Goal: Task Accomplishment & Management: Use online tool/utility

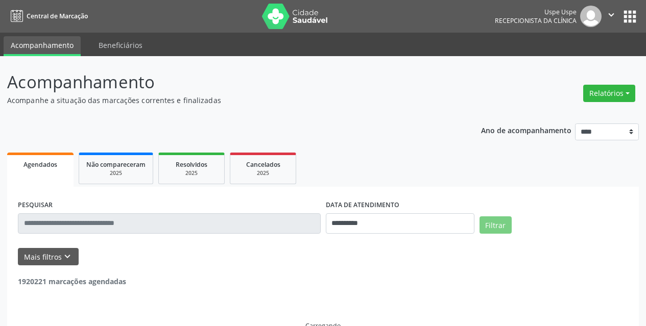
click at [591, 98] on button "Relatórios" at bounding box center [609, 93] width 52 height 17
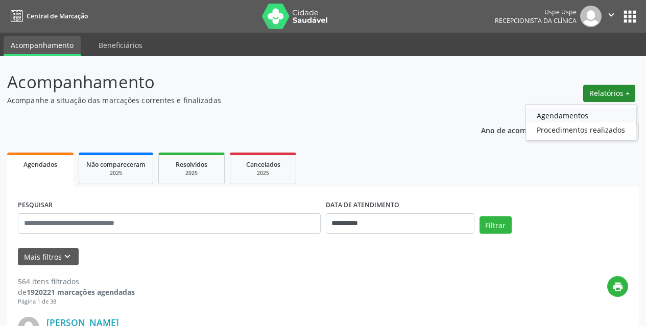
click at [584, 112] on link "Agendamentos" at bounding box center [581, 115] width 110 height 14
select select "*"
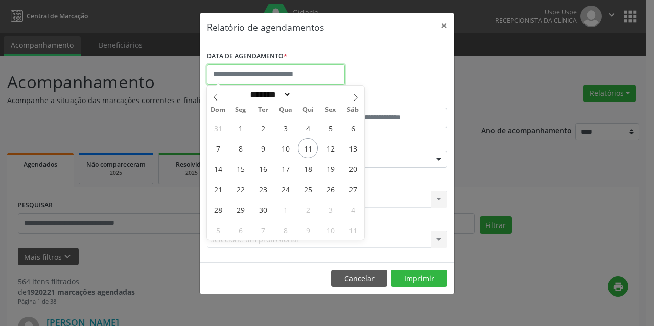
click at [292, 71] on input "text" at bounding box center [276, 74] width 138 height 20
click at [311, 193] on span "25" at bounding box center [308, 189] width 20 height 20
type input "**********"
click at [311, 193] on span "25" at bounding box center [308, 189] width 20 height 20
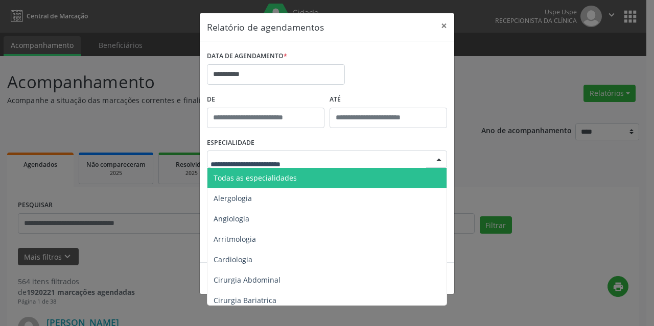
click at [264, 174] on span "Todas as especialidades" at bounding box center [254, 178] width 83 height 10
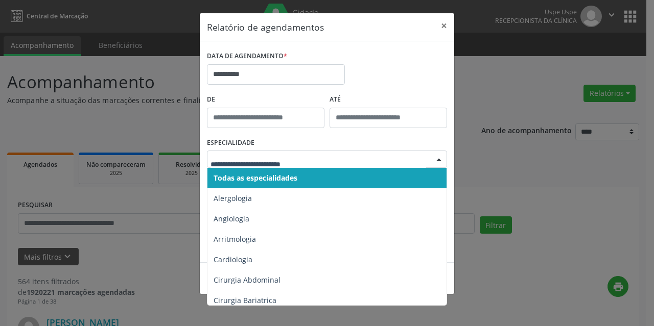
click at [231, 174] on span "Todas as especialidades" at bounding box center [255, 178] width 84 height 10
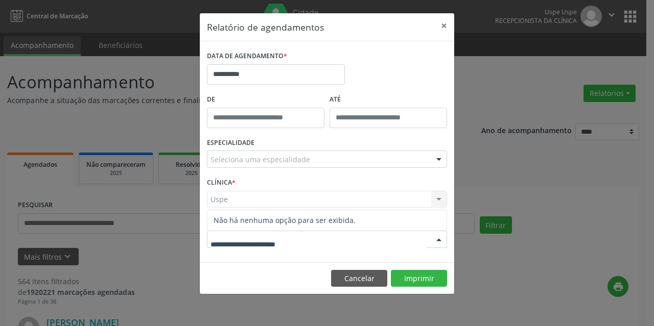
click at [235, 203] on div "Uspe Uspe Nenhum resultado encontrado para: " " Não há nenhuma opção para ser e…" at bounding box center [327, 199] width 240 height 17
click at [233, 196] on div "Uspe Uspe Nenhum resultado encontrado para: " " Não há nenhuma opção para ser e…" at bounding box center [327, 199] width 240 height 17
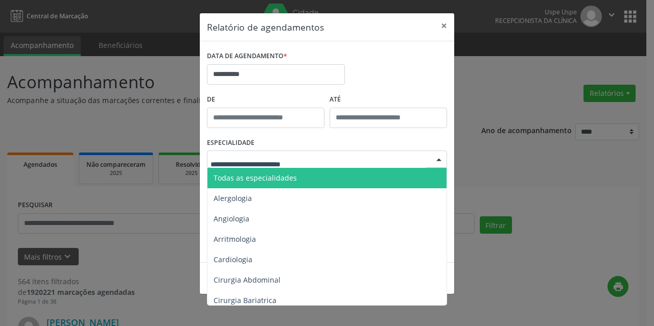
click at [233, 180] on span "Todas as especialidades" at bounding box center [254, 178] width 83 height 10
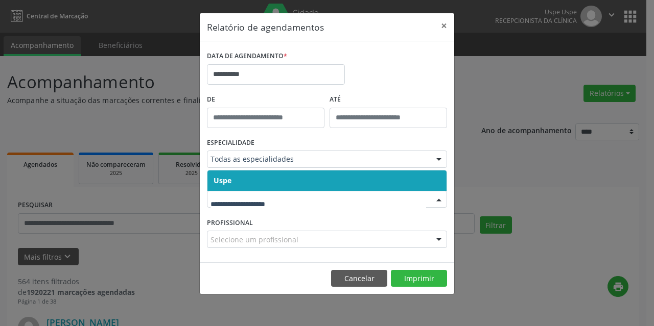
click at [238, 178] on span "Uspe" at bounding box center [326, 181] width 239 height 20
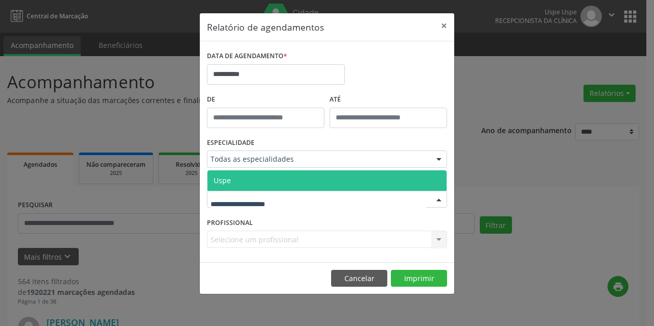
click at [234, 189] on span "Uspe" at bounding box center [326, 181] width 239 height 20
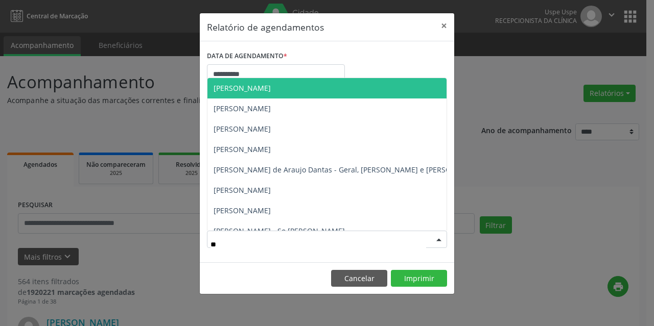
type input "***"
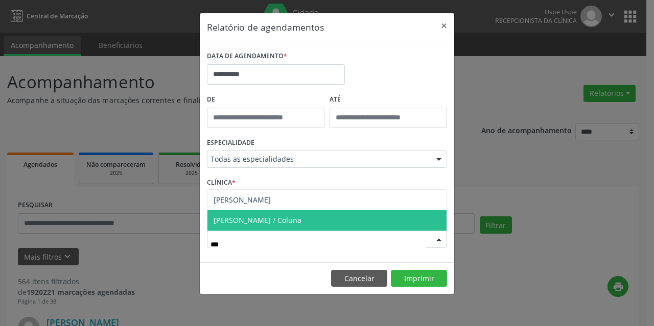
click at [259, 215] on span "[PERSON_NAME] / Coluna" at bounding box center [326, 220] width 239 height 20
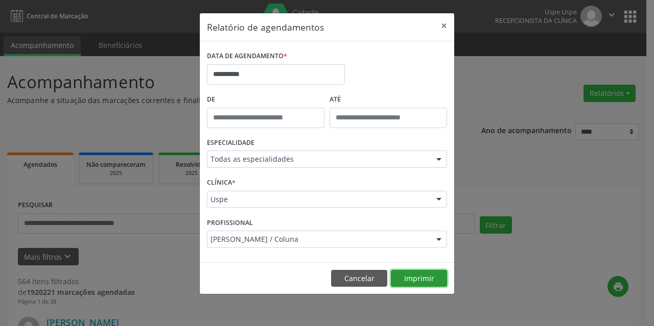
click at [413, 278] on button "Imprimir" at bounding box center [419, 278] width 56 height 17
